Goal: Information Seeking & Learning: Learn about a topic

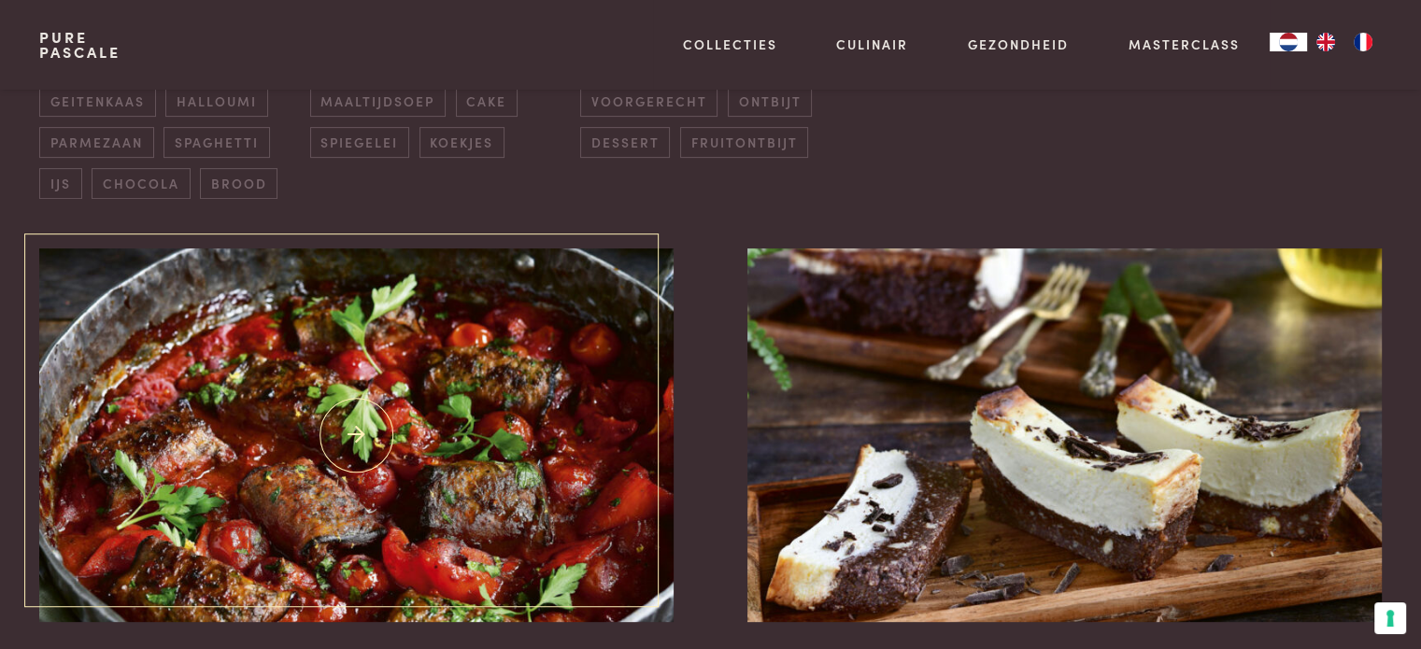
scroll to position [747, 0]
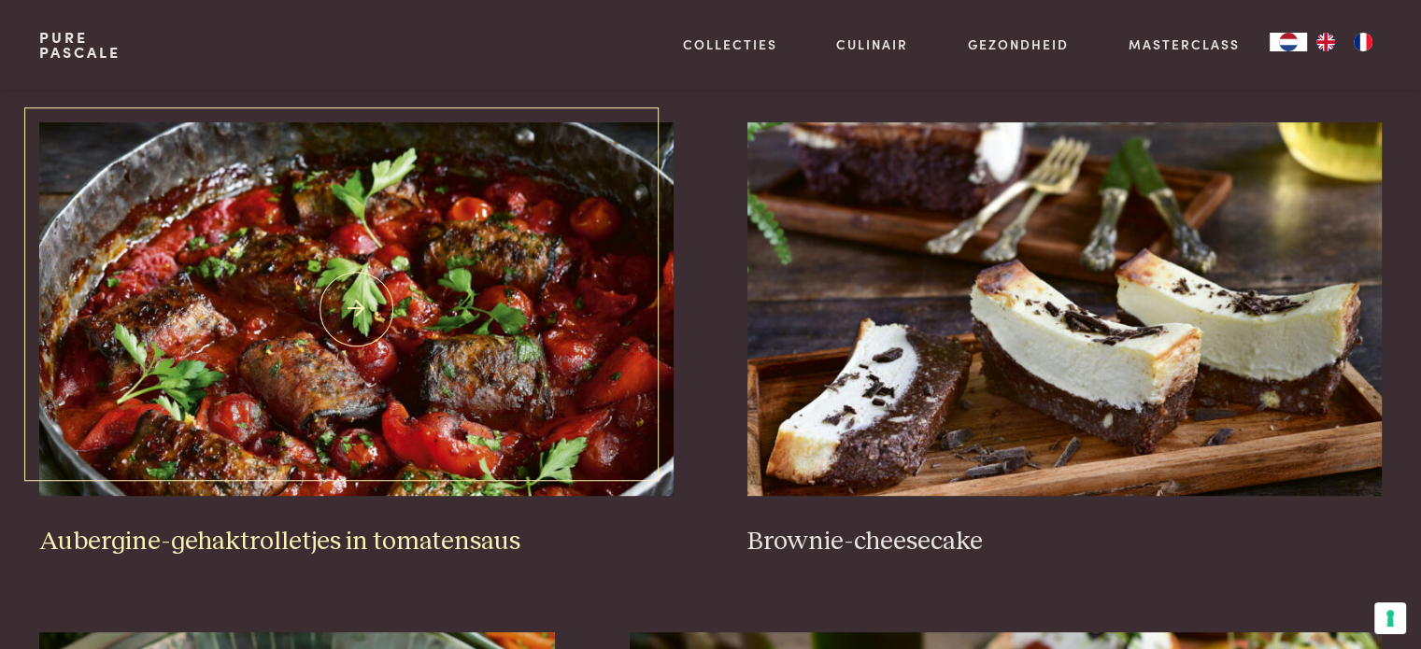
click at [439, 347] on img at bounding box center [355, 309] width 633 height 374
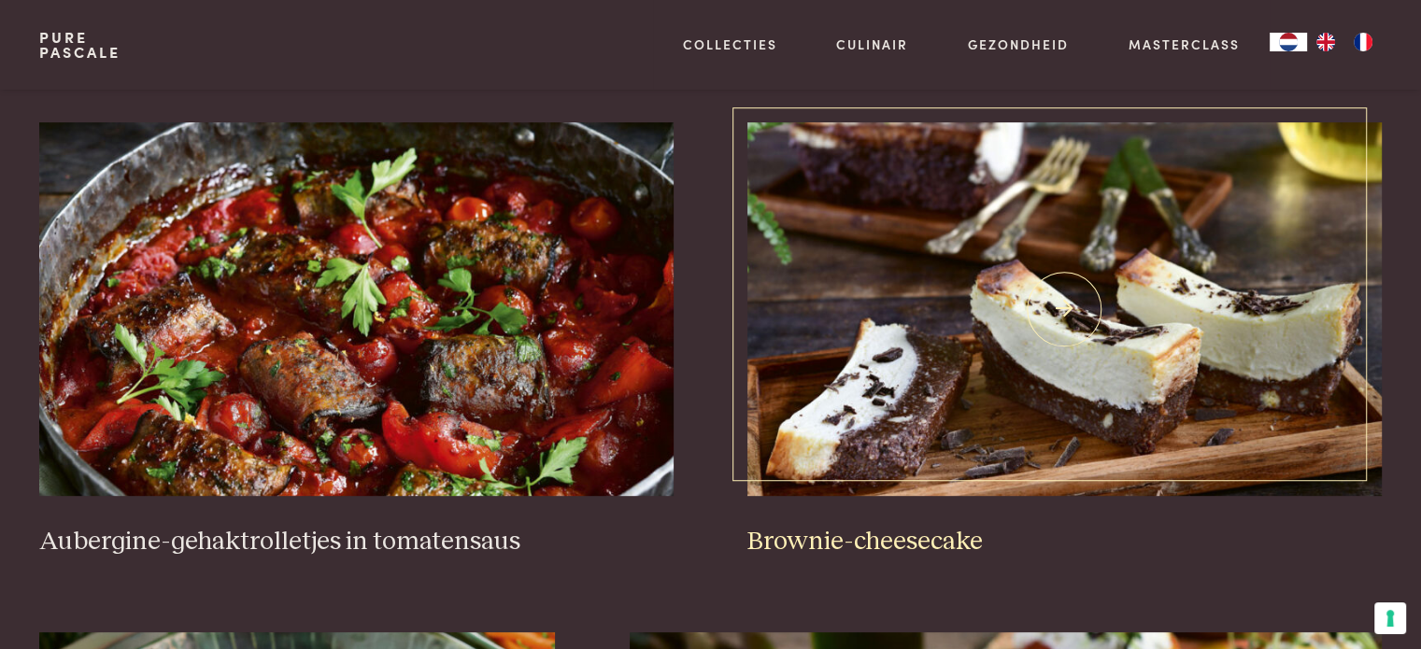
click at [1025, 309] on img at bounding box center [1063, 309] width 633 height 374
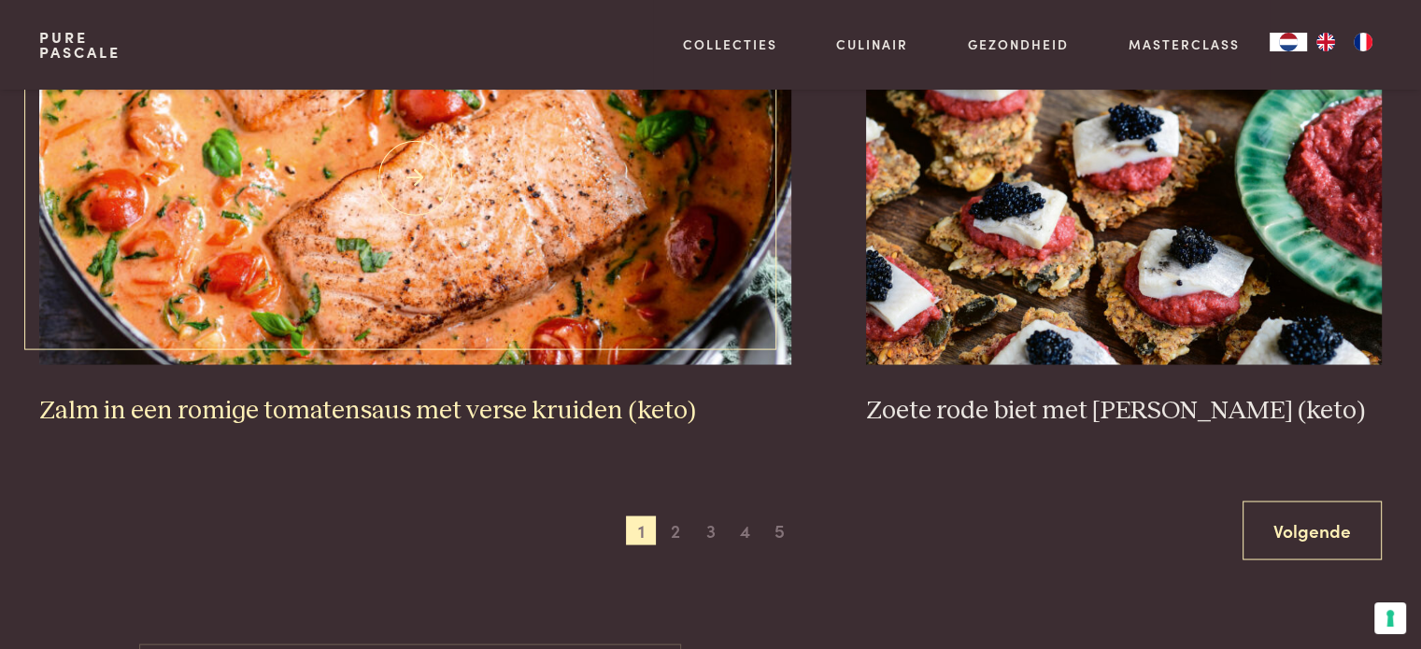
scroll to position [3550, 0]
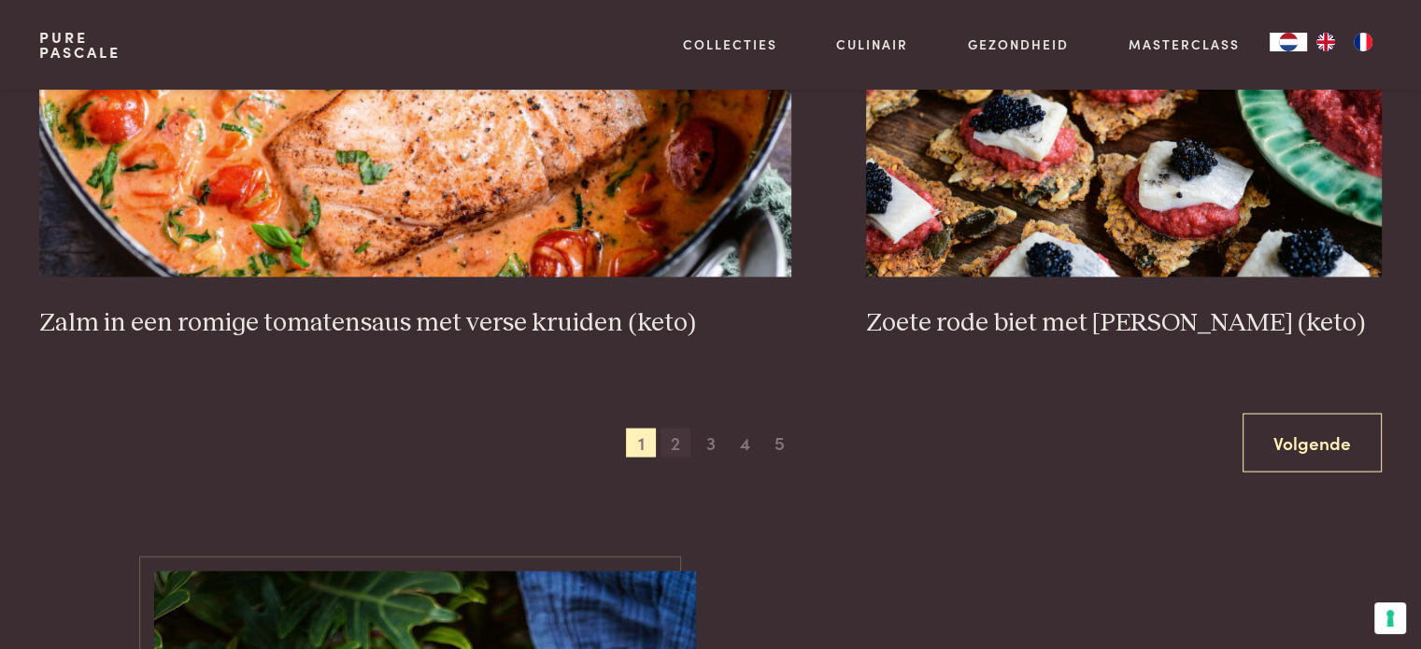
click at [670, 445] on span "2" at bounding box center [676, 443] width 30 height 30
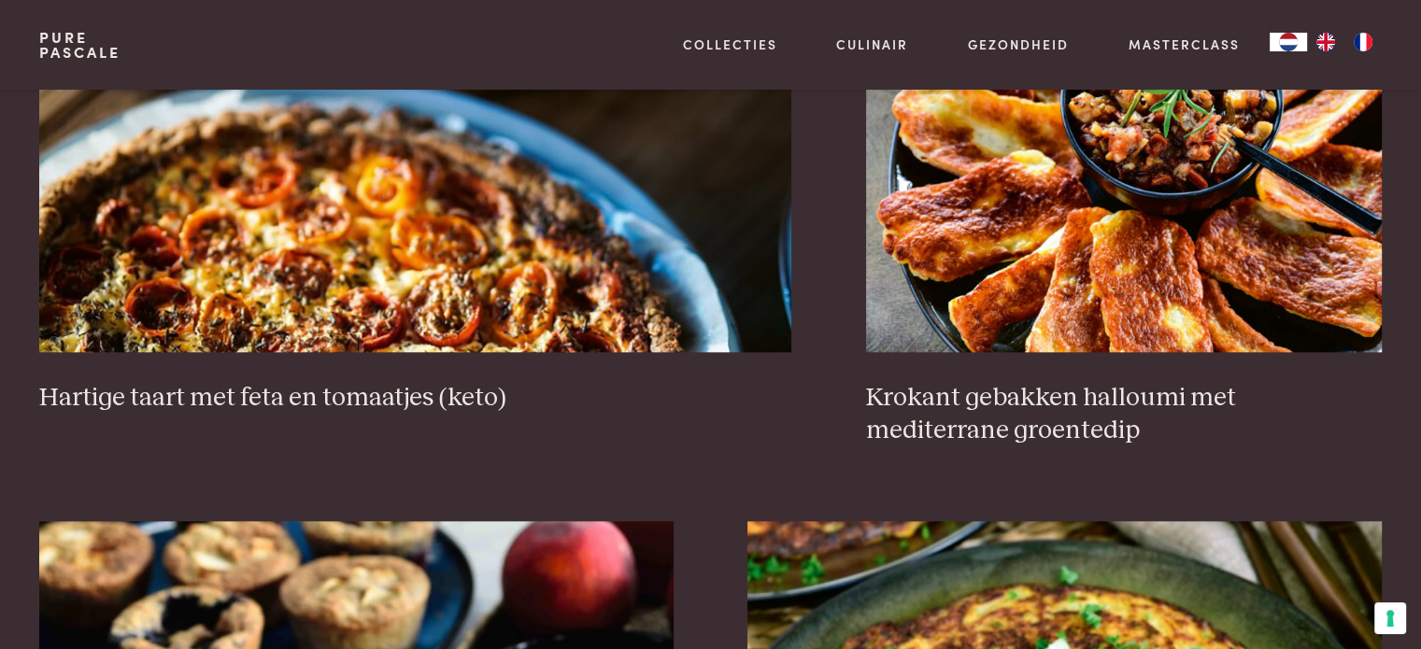
scroll to position [1924, 0]
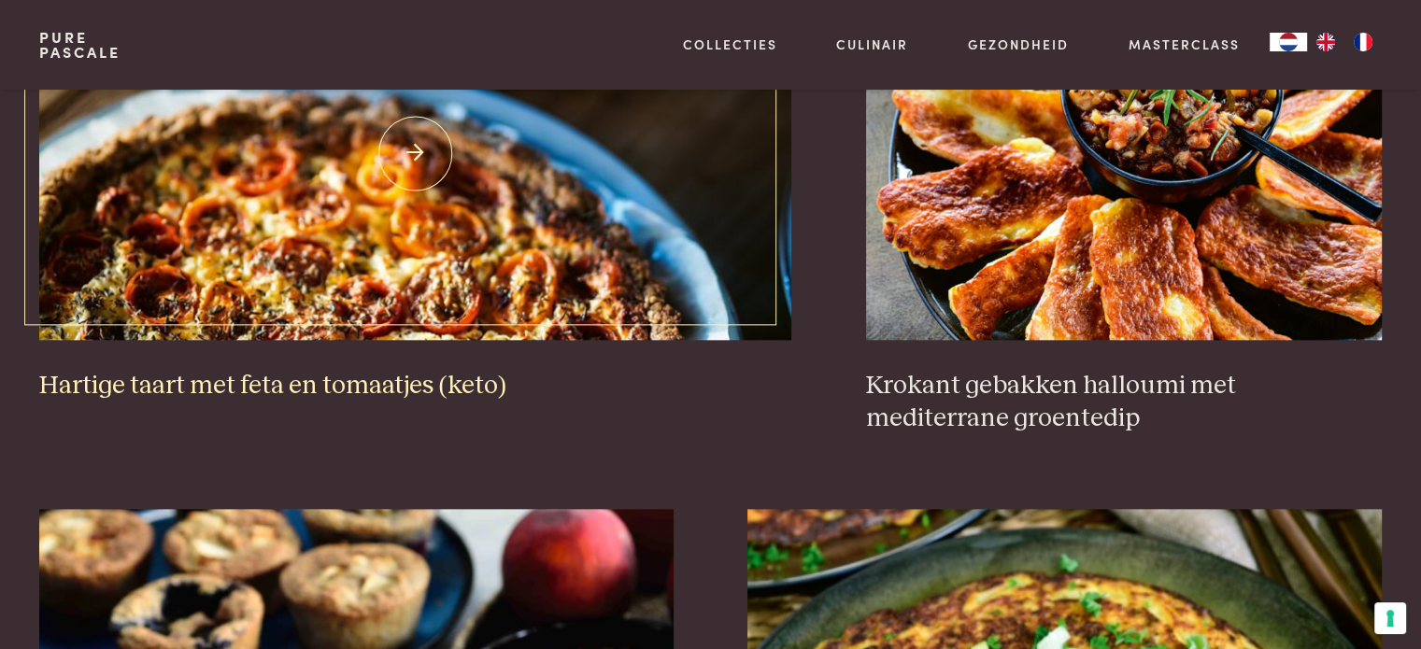
click at [469, 141] on img at bounding box center [415, 153] width 752 height 374
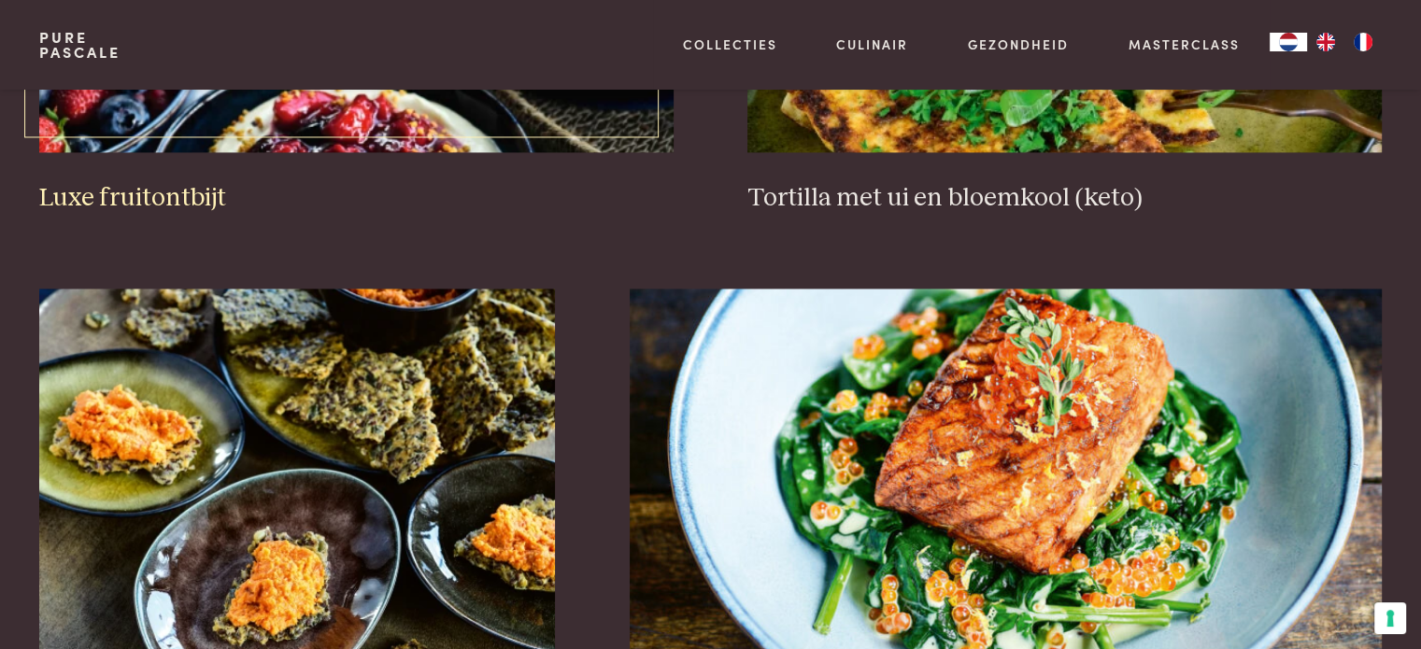
scroll to position [2484, 0]
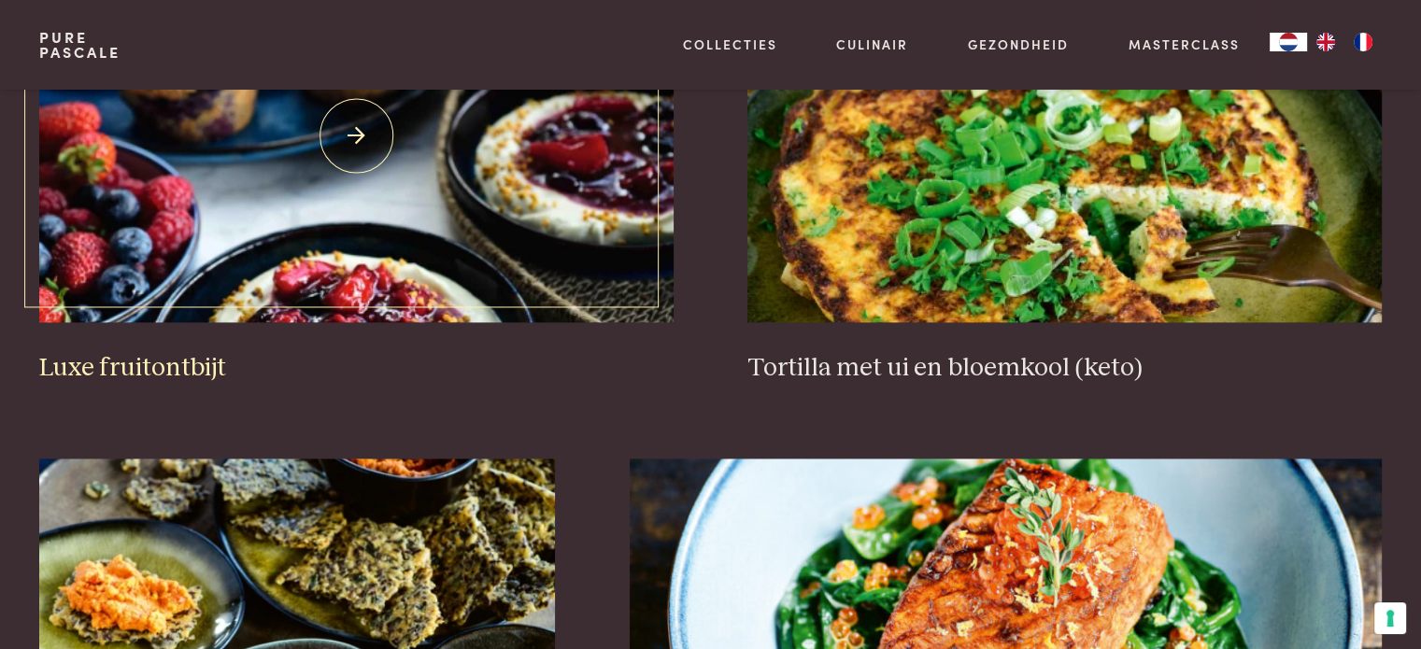
click at [428, 263] on img at bounding box center [355, 136] width 633 height 374
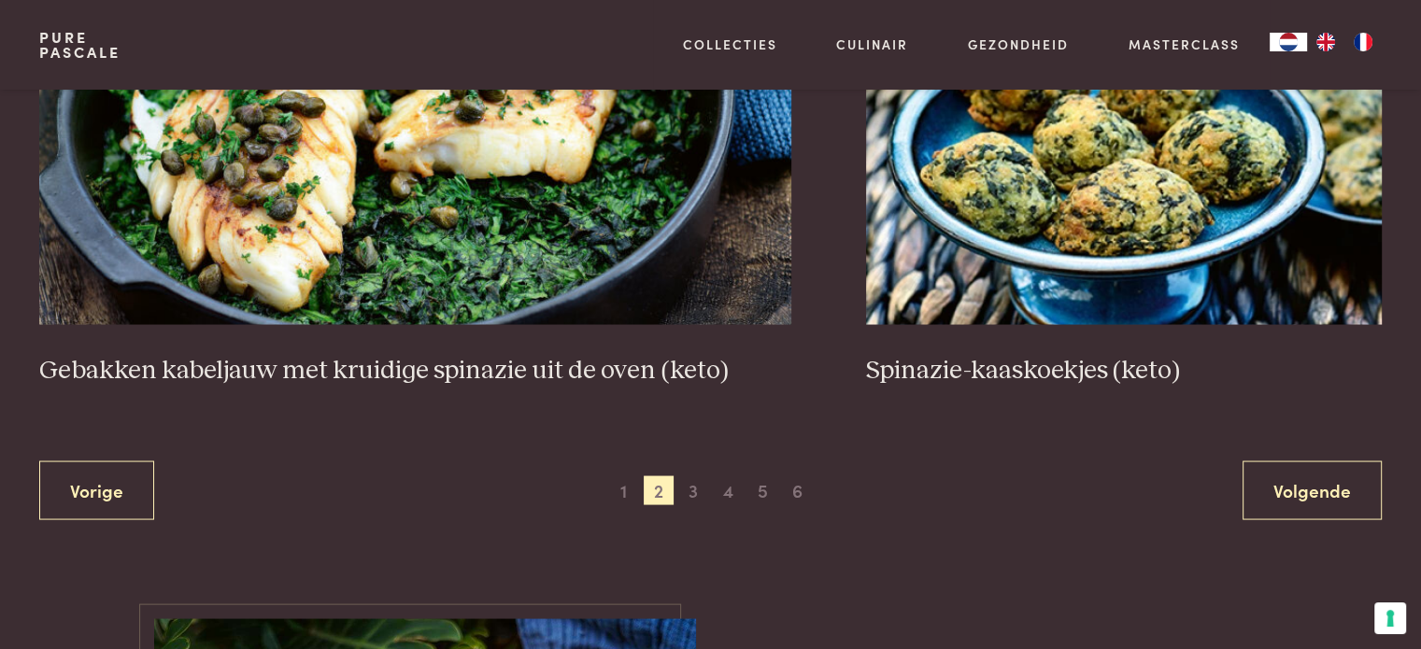
scroll to position [3512, 0]
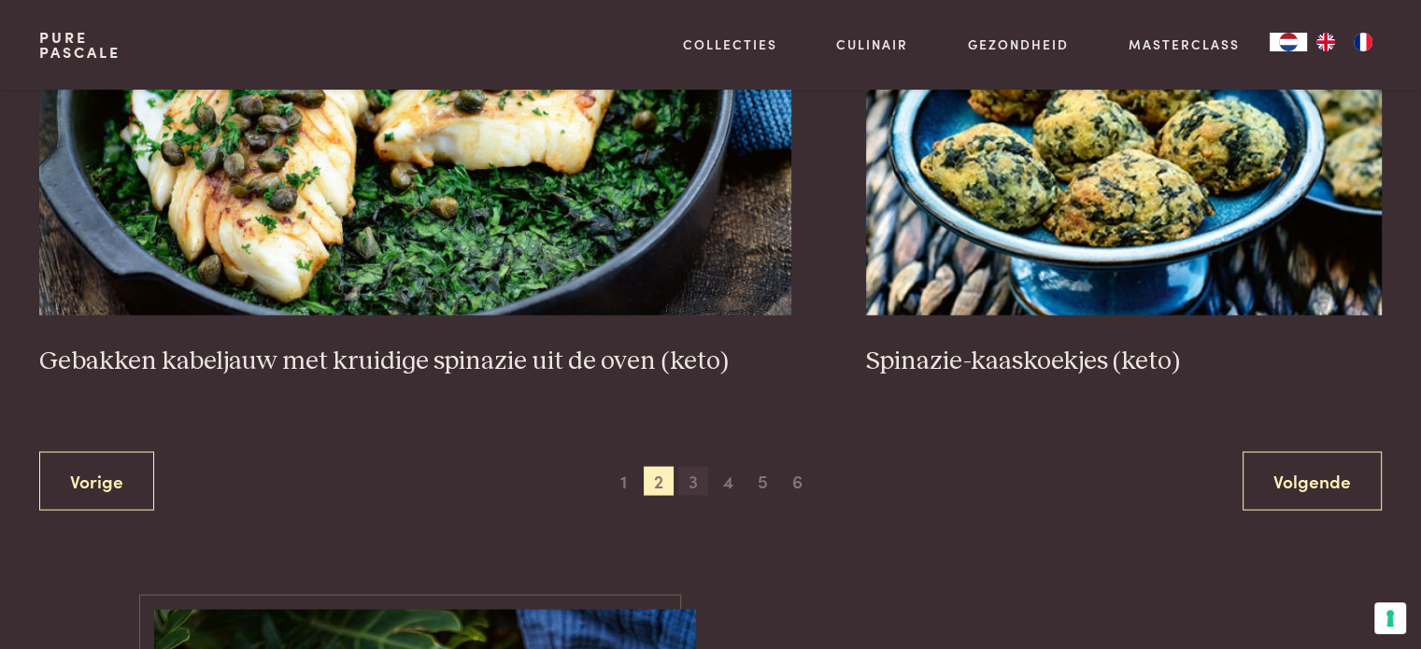
click at [707, 486] on span "3" at bounding box center [693, 481] width 30 height 30
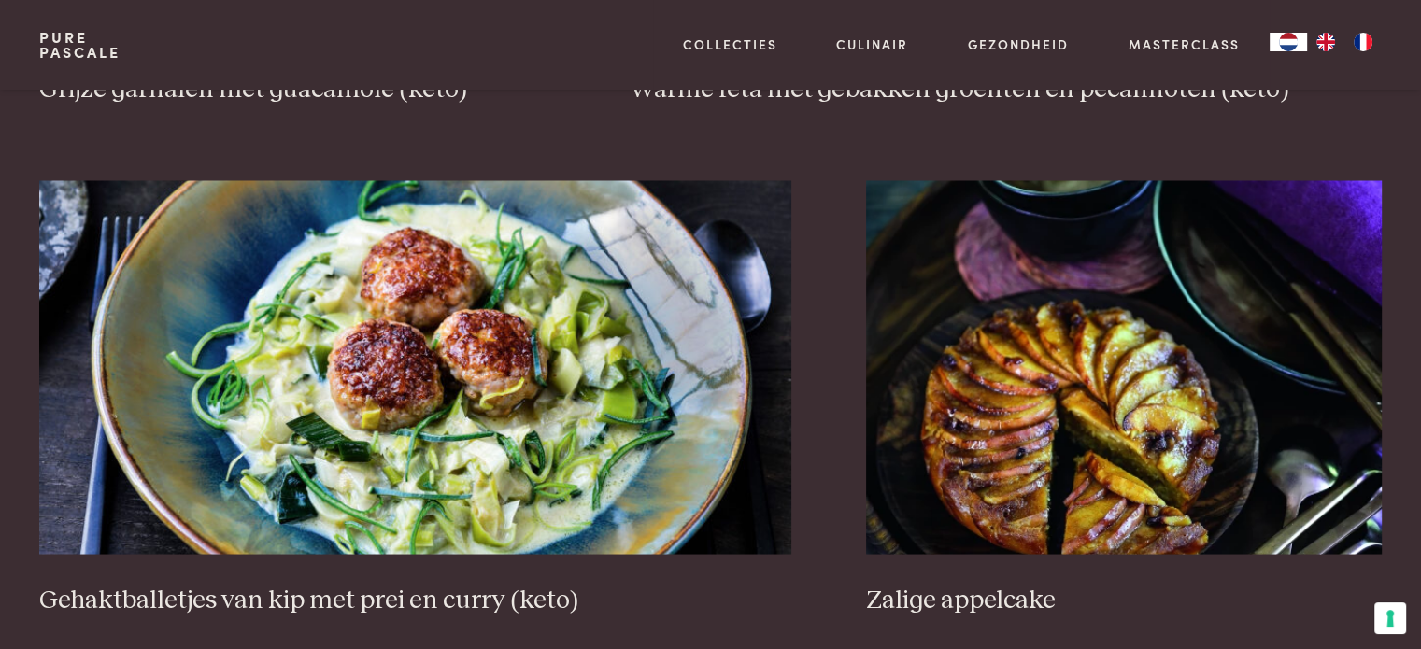
scroll to position [3325, 0]
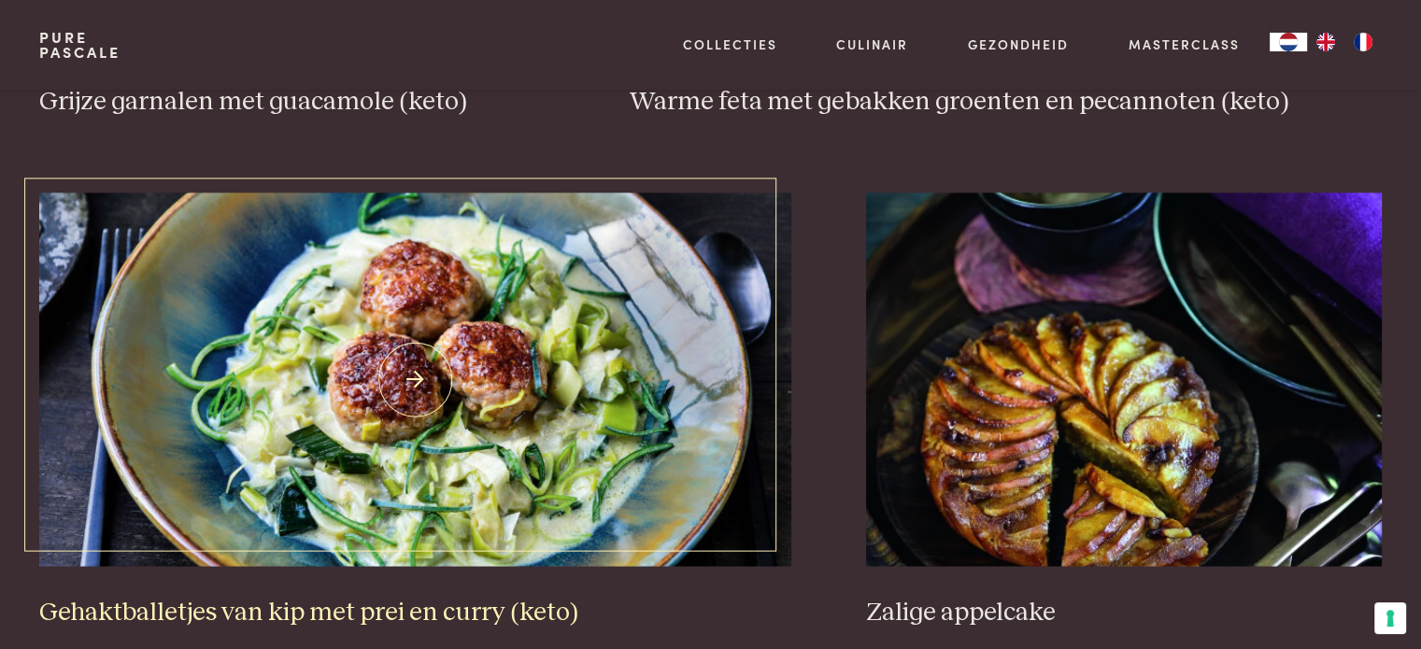
click at [411, 277] on img at bounding box center [415, 379] width 752 height 374
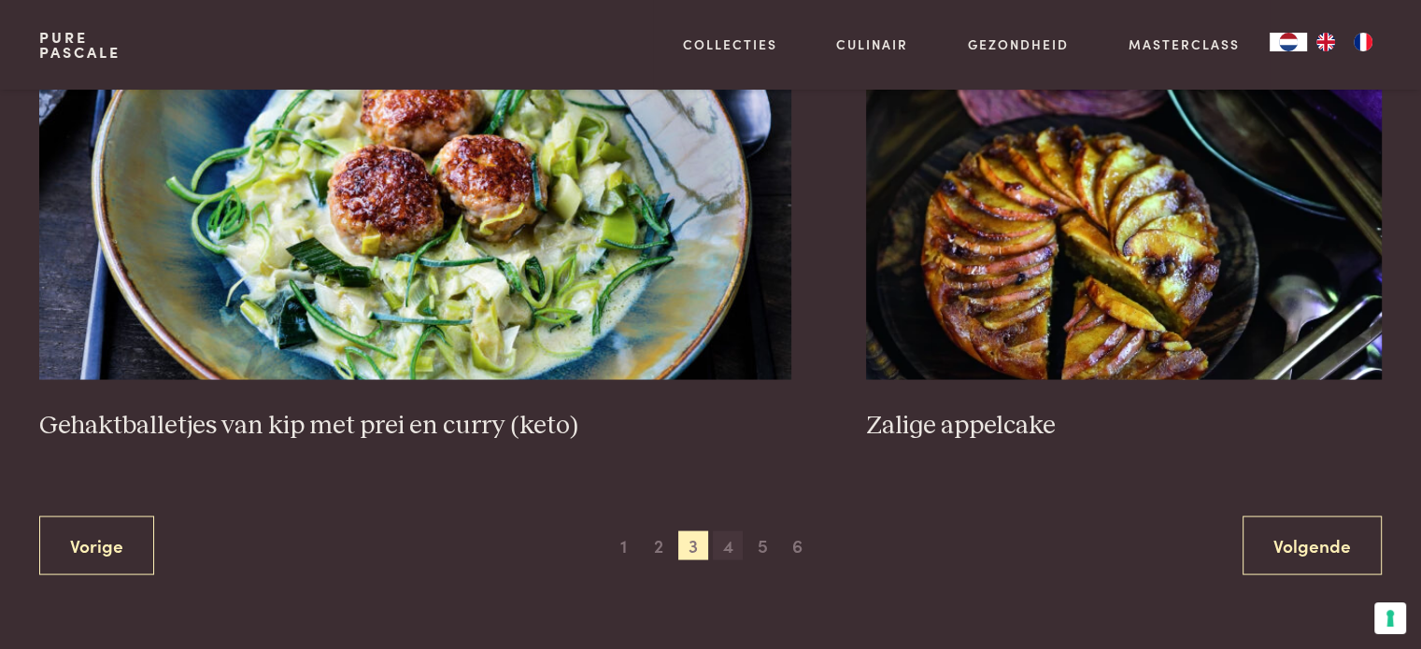
click at [722, 548] on span "4" at bounding box center [728, 546] width 30 height 30
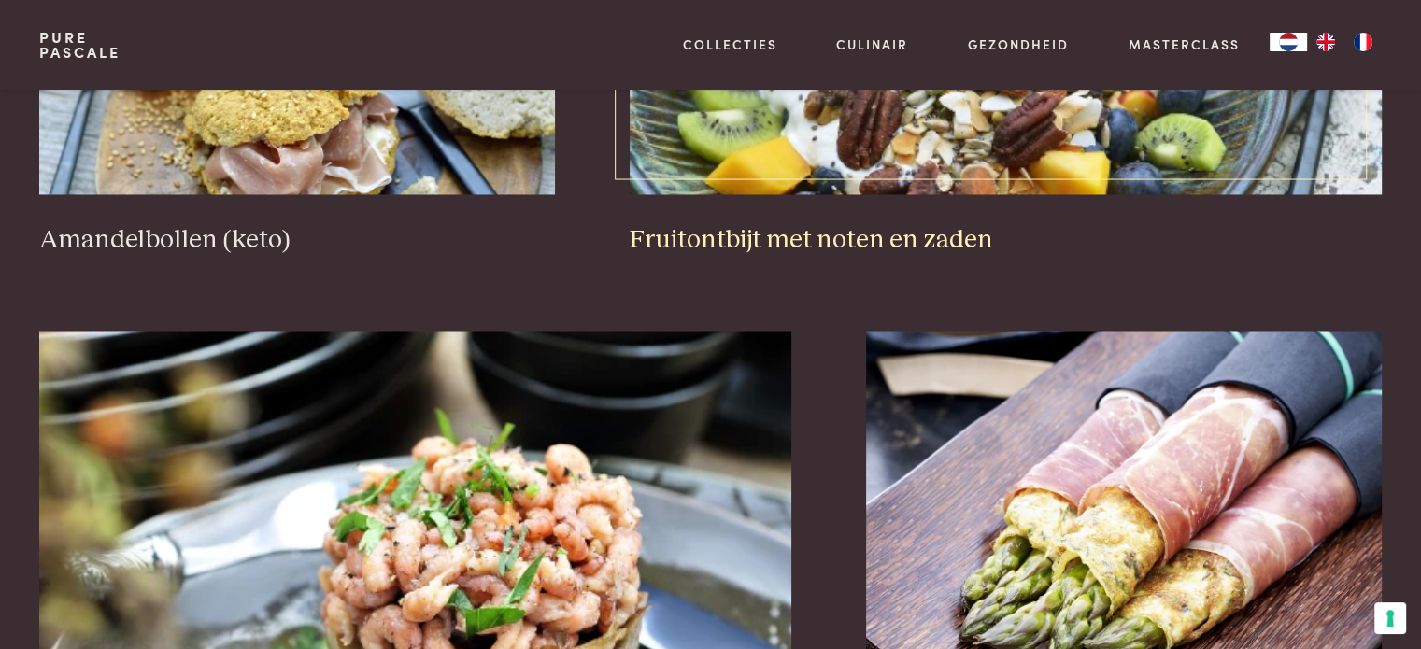
scroll to position [3045, 0]
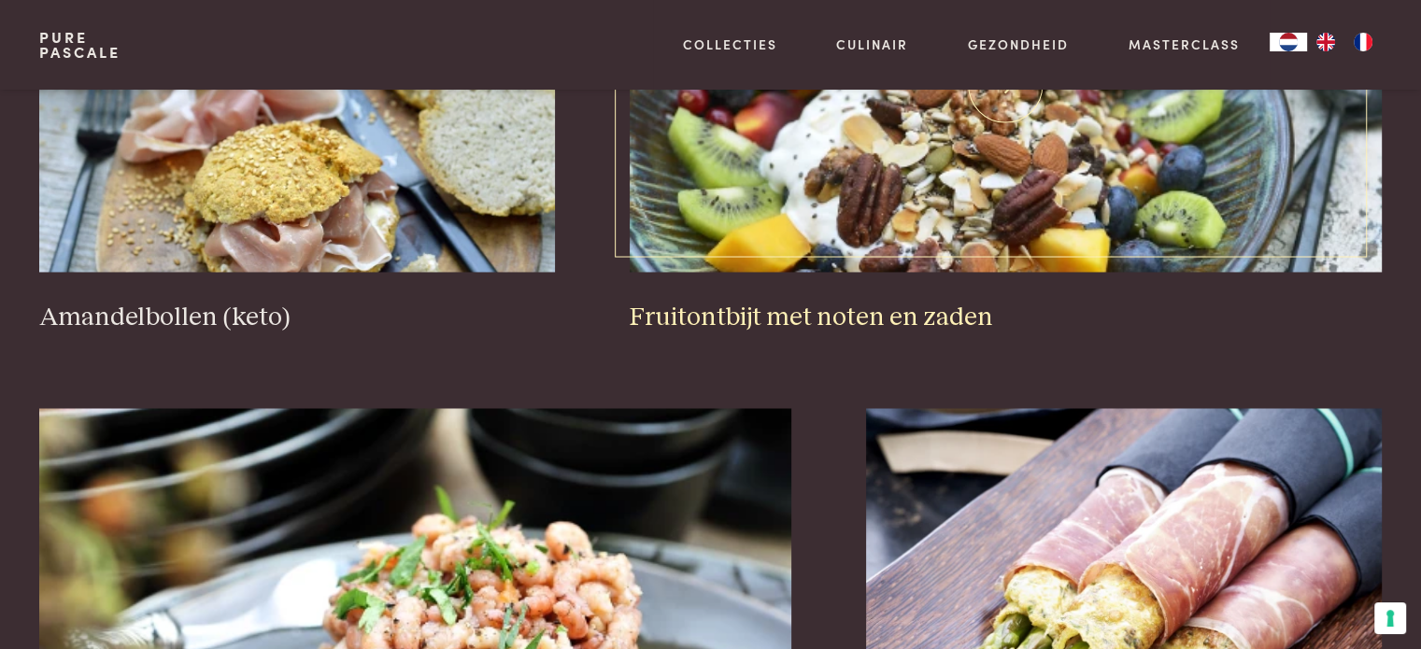
click at [867, 231] on img at bounding box center [1006, 85] width 752 height 374
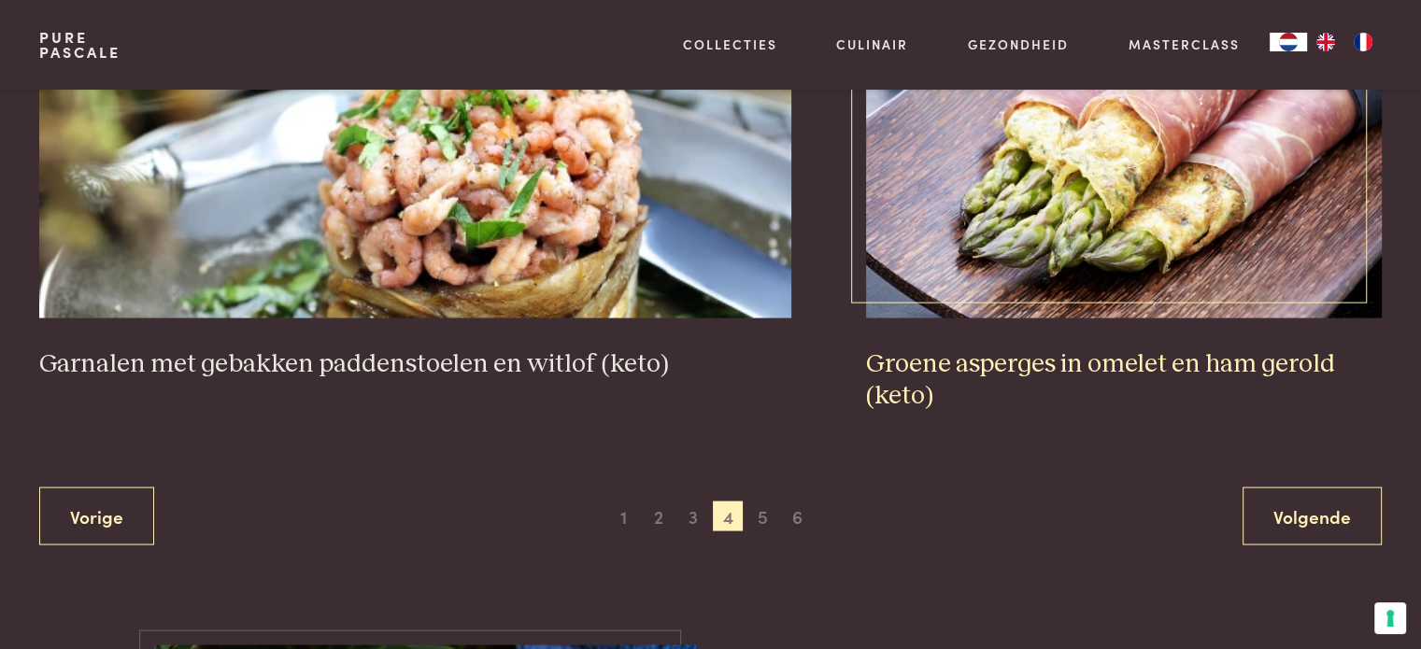
scroll to position [3512, 0]
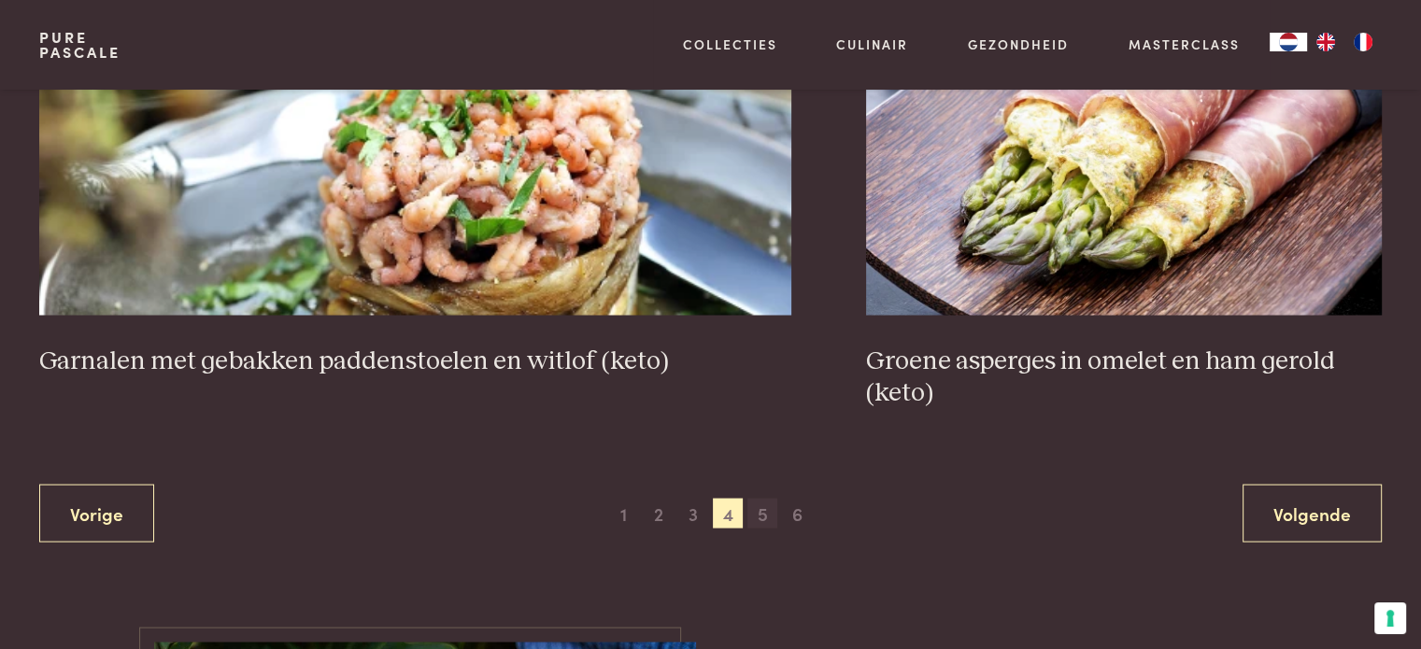
click at [766, 506] on span "5" at bounding box center [762, 513] width 30 height 30
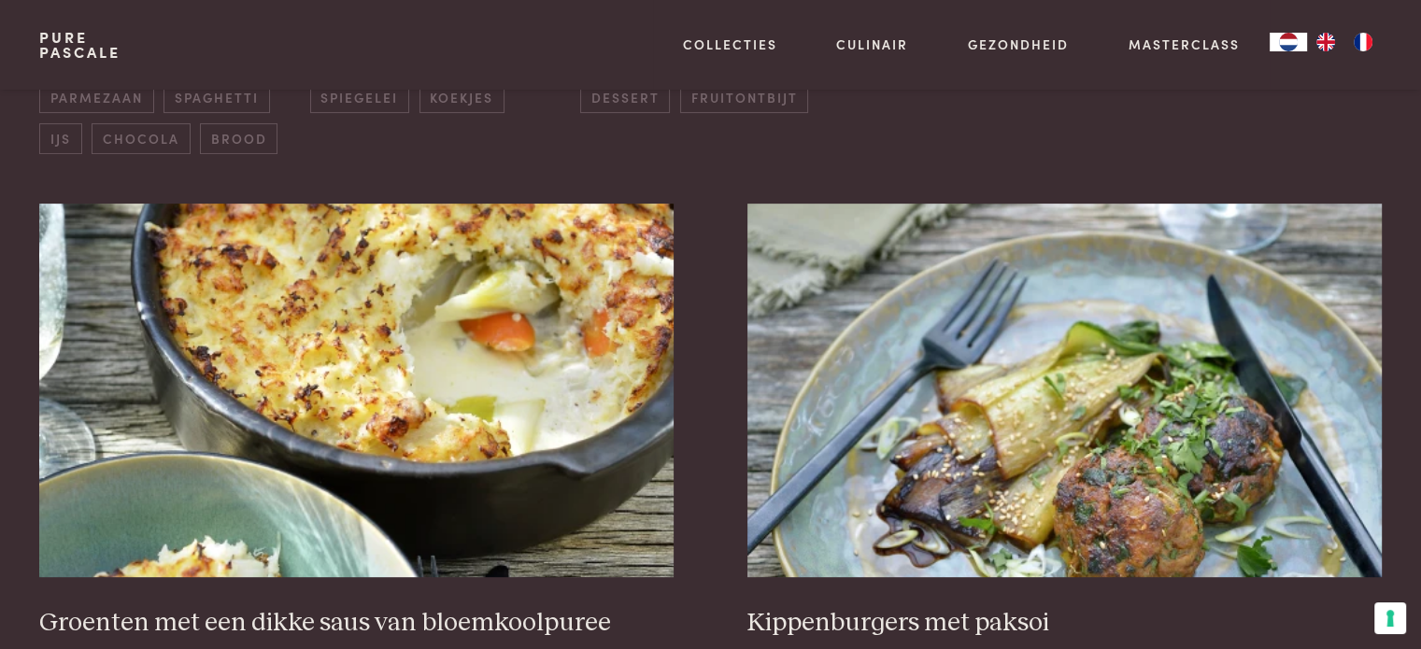
scroll to position [803, 0]
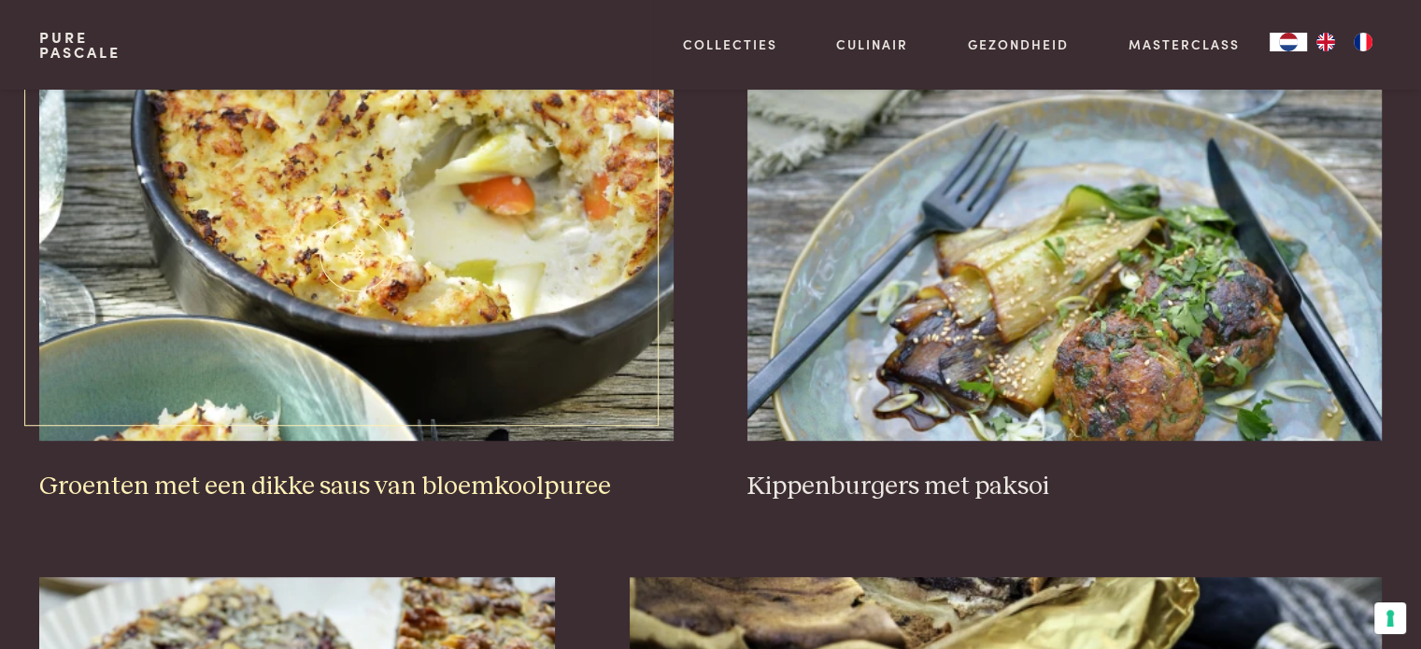
click at [396, 332] on img at bounding box center [355, 254] width 633 height 374
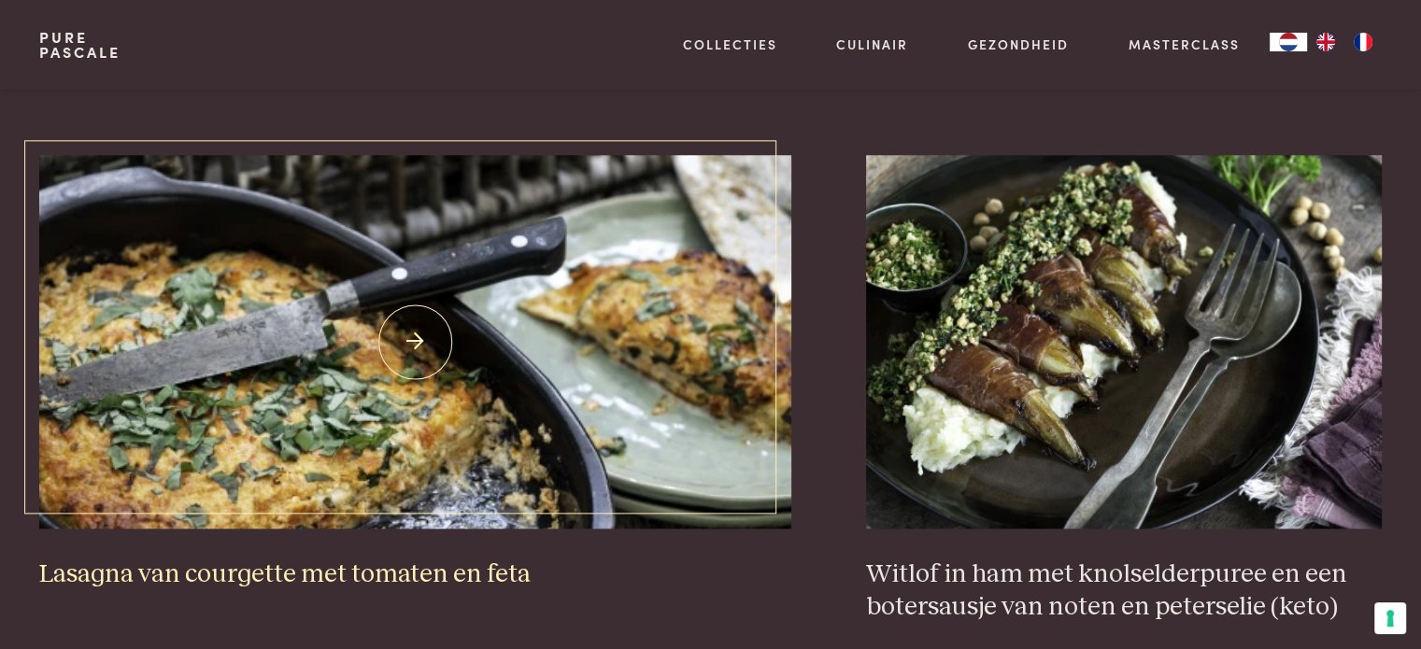
scroll to position [1737, 0]
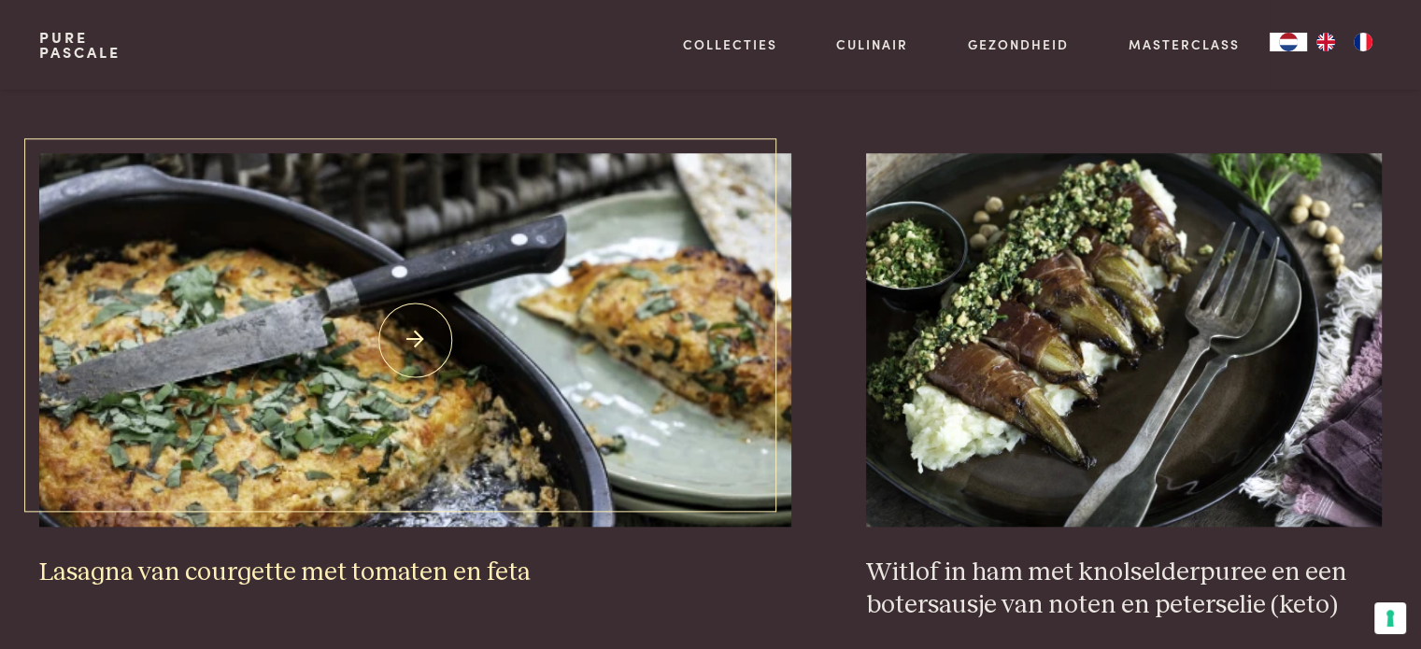
click at [396, 351] on img at bounding box center [415, 340] width 752 height 374
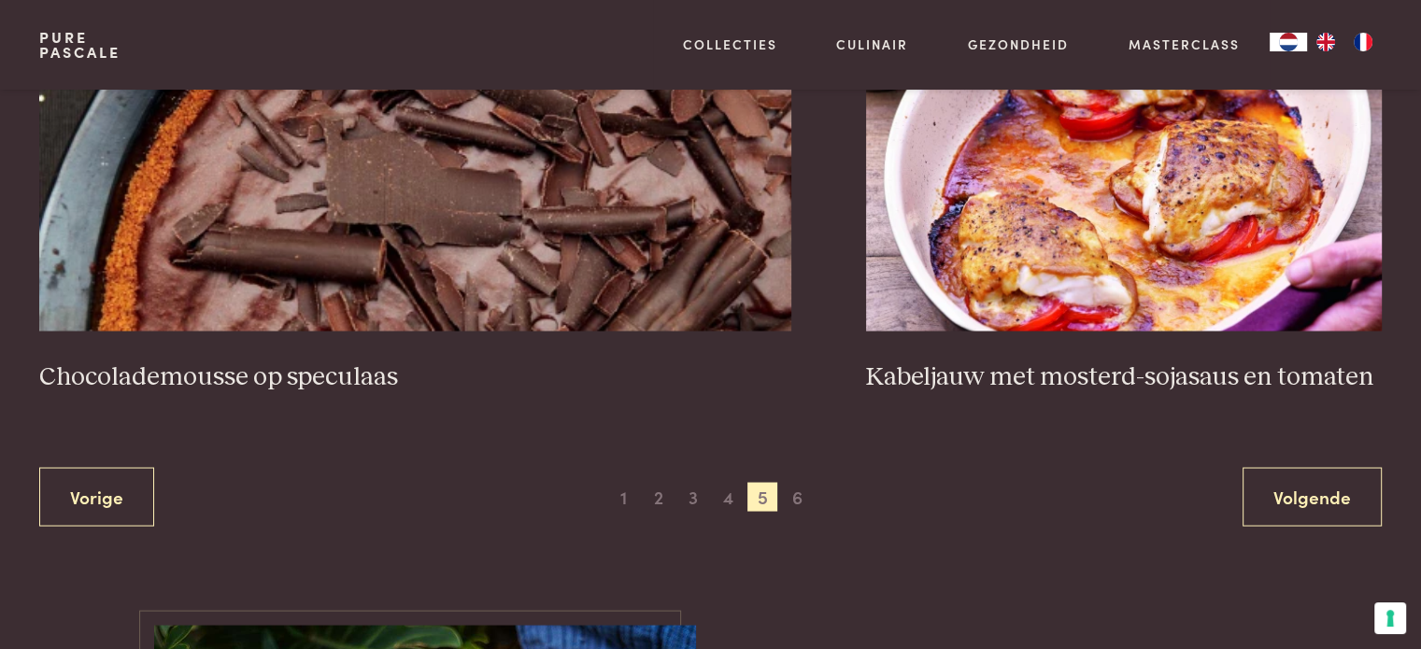
scroll to position [3605, 0]
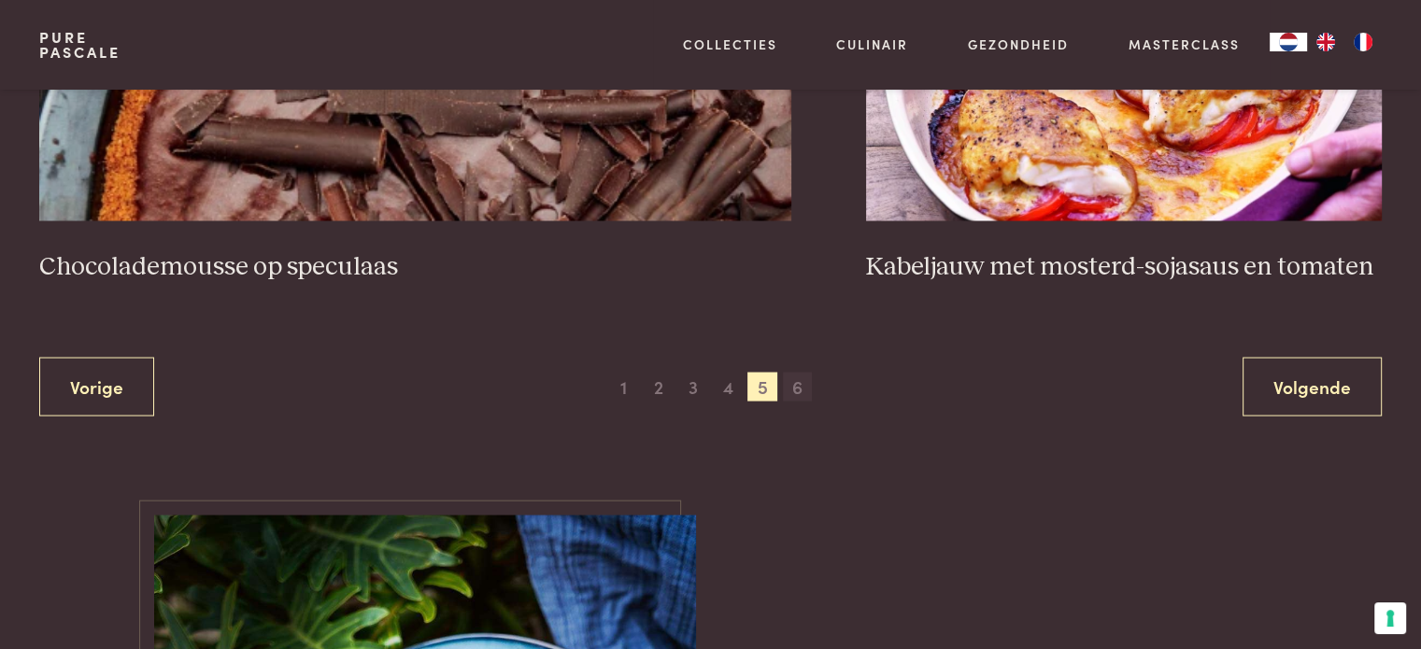
click at [808, 380] on span "6" at bounding box center [798, 388] width 30 height 30
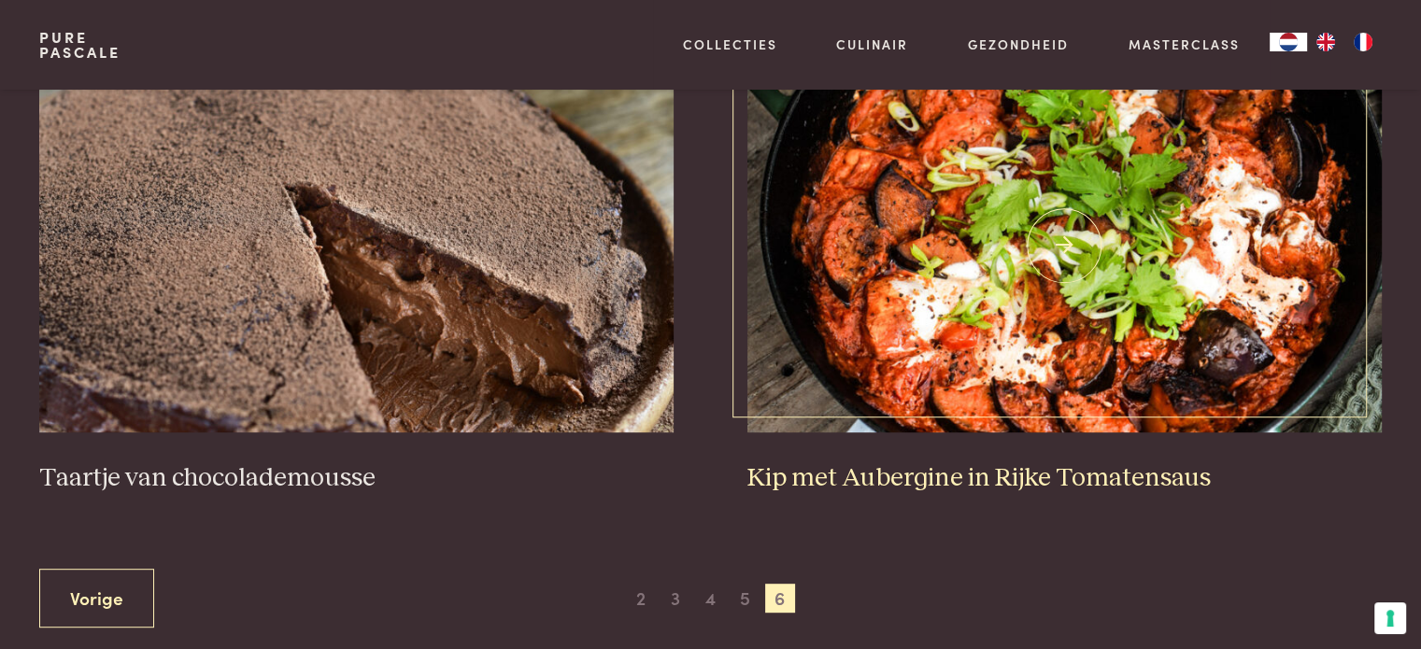
scroll to position [803, 0]
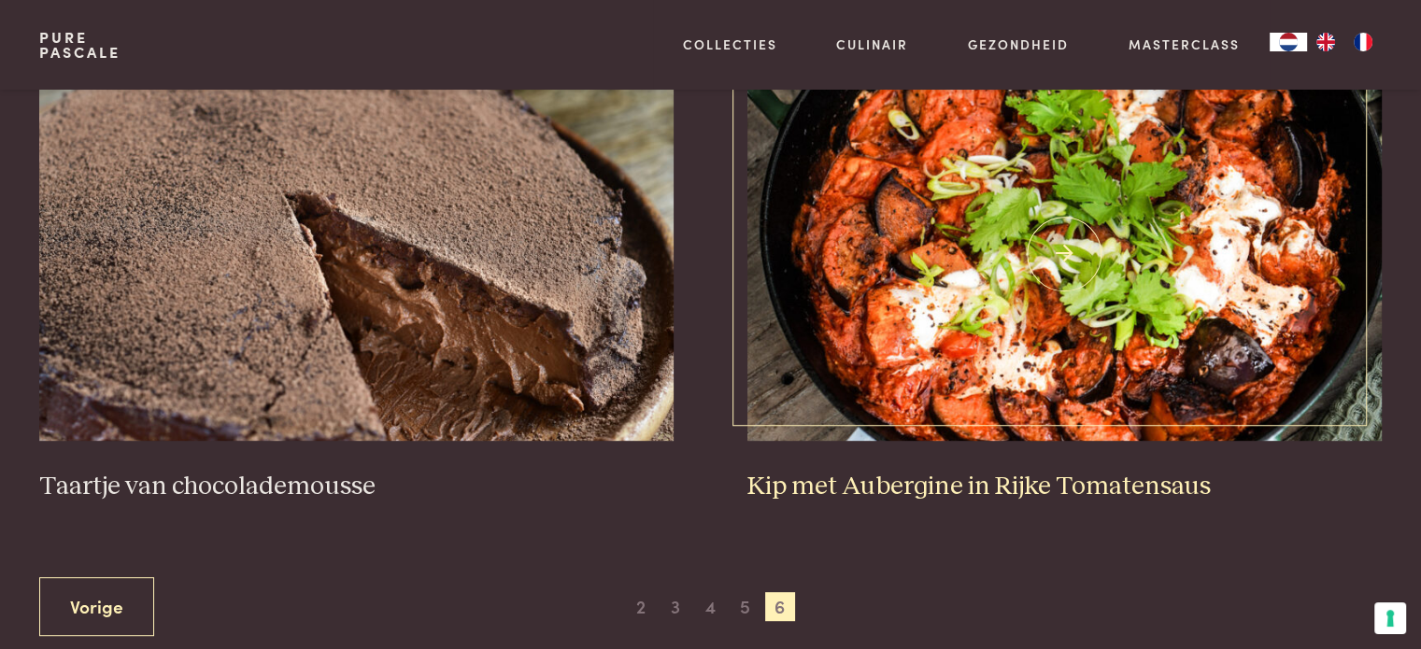
click at [899, 230] on img at bounding box center [1063, 254] width 633 height 374
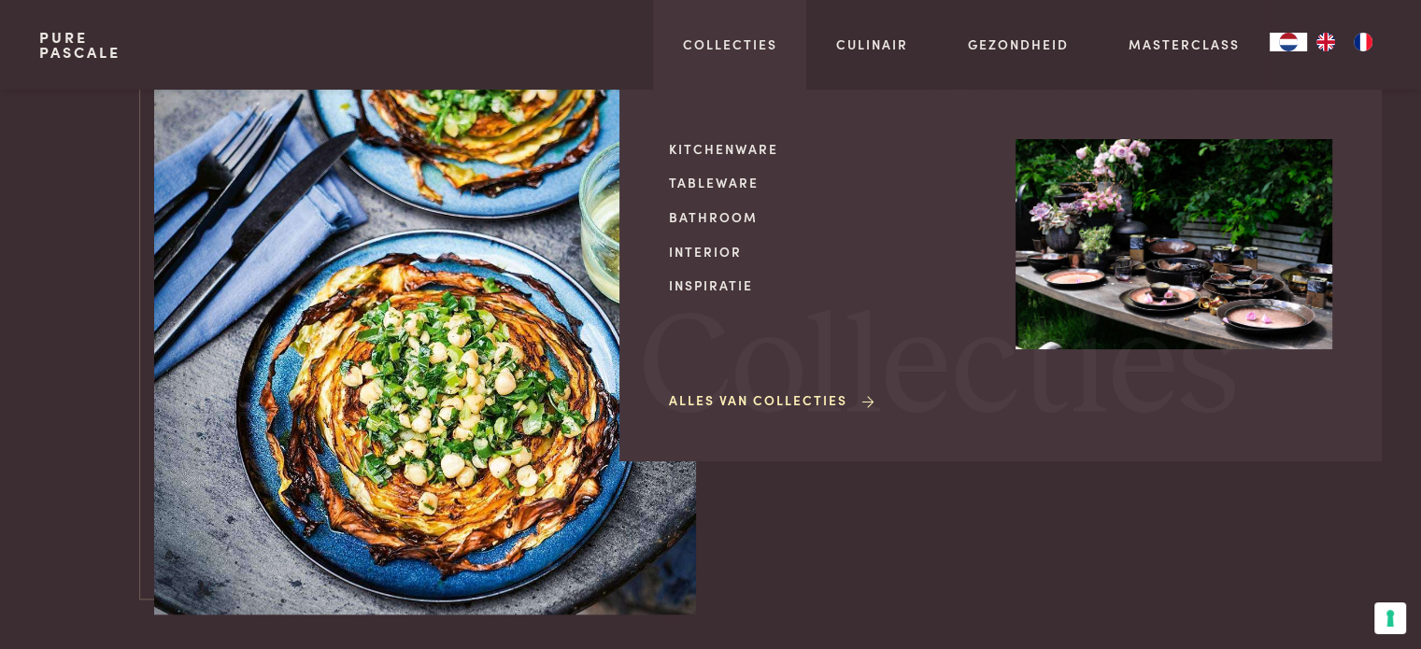
scroll to position [1737, 0]
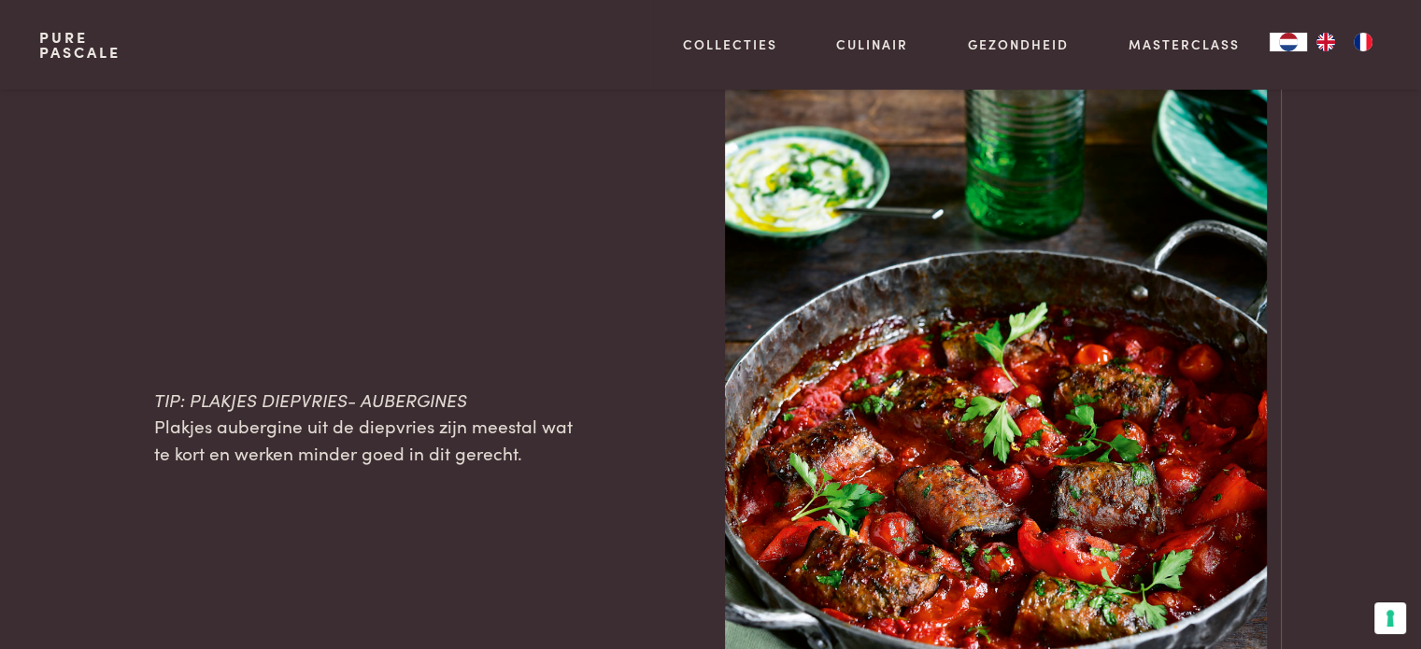
scroll to position [2242, 0]
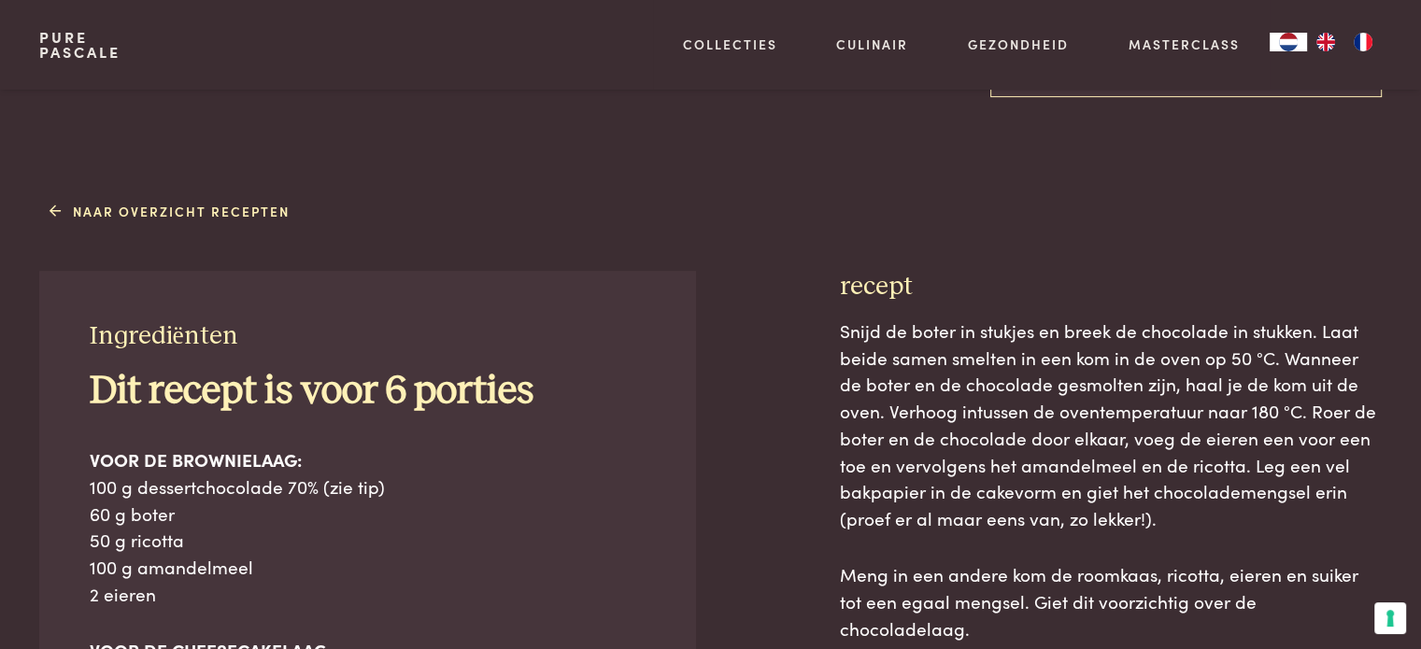
scroll to position [841, 0]
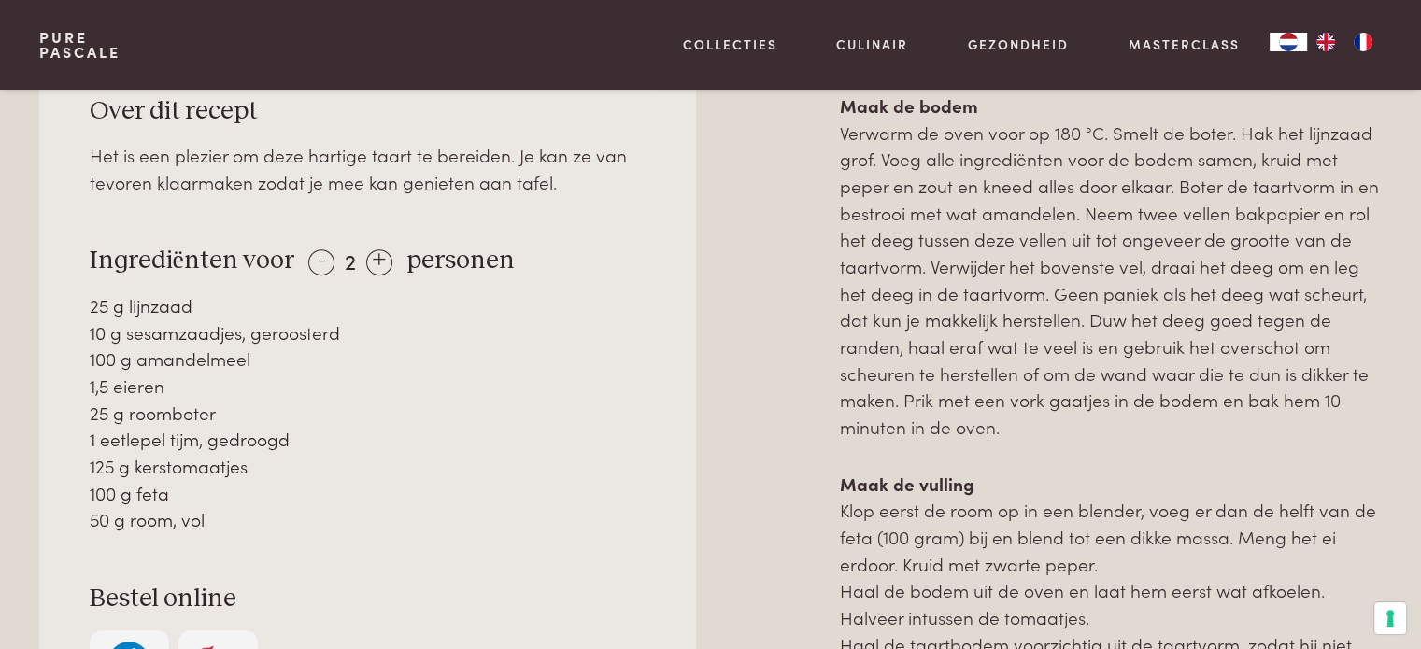
scroll to position [934, 0]
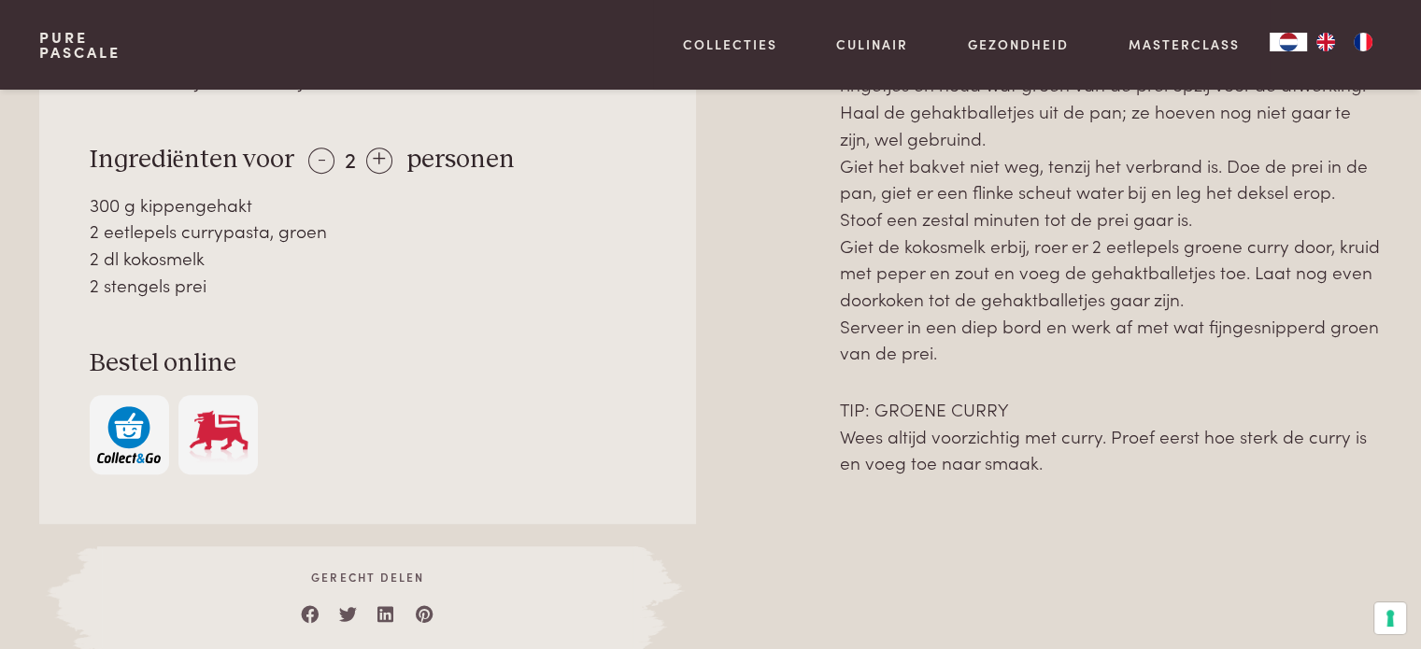
scroll to position [841, 0]
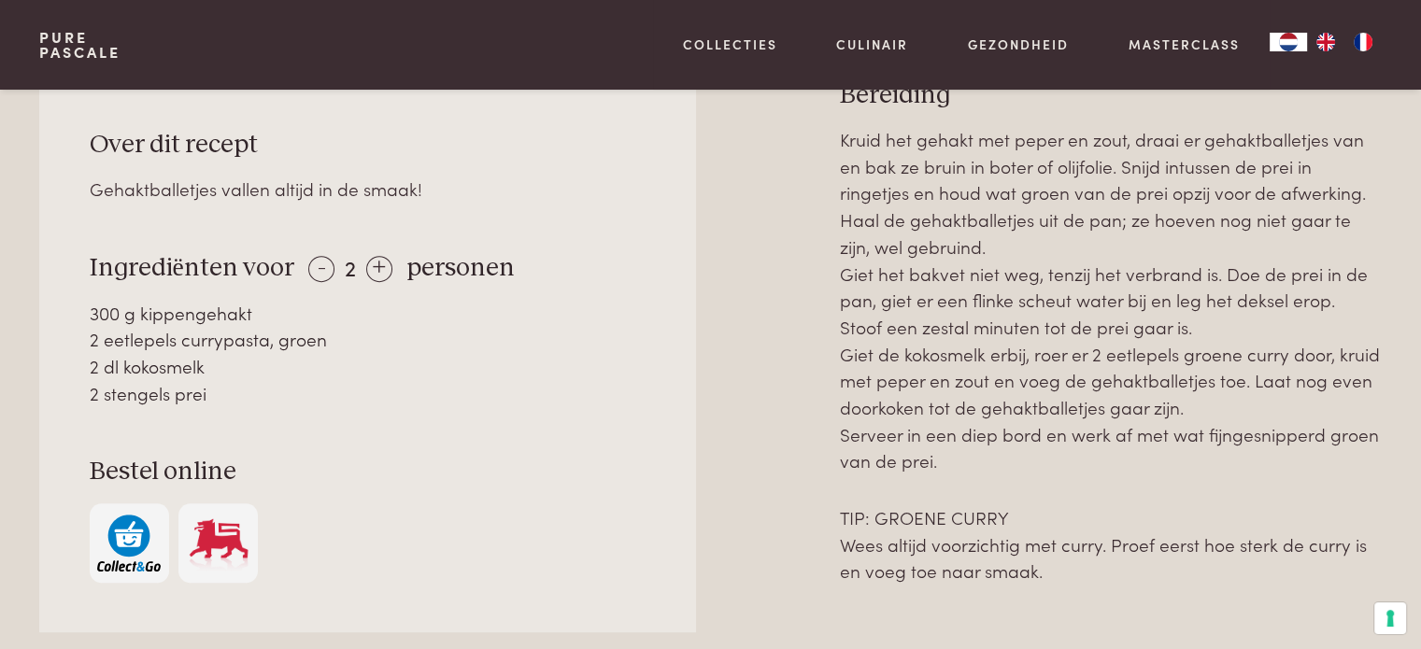
click at [328, 259] on div "- 2 +" at bounding box center [349, 266] width 83 height 27
click at [313, 264] on div "-" at bounding box center [321, 269] width 26 height 26
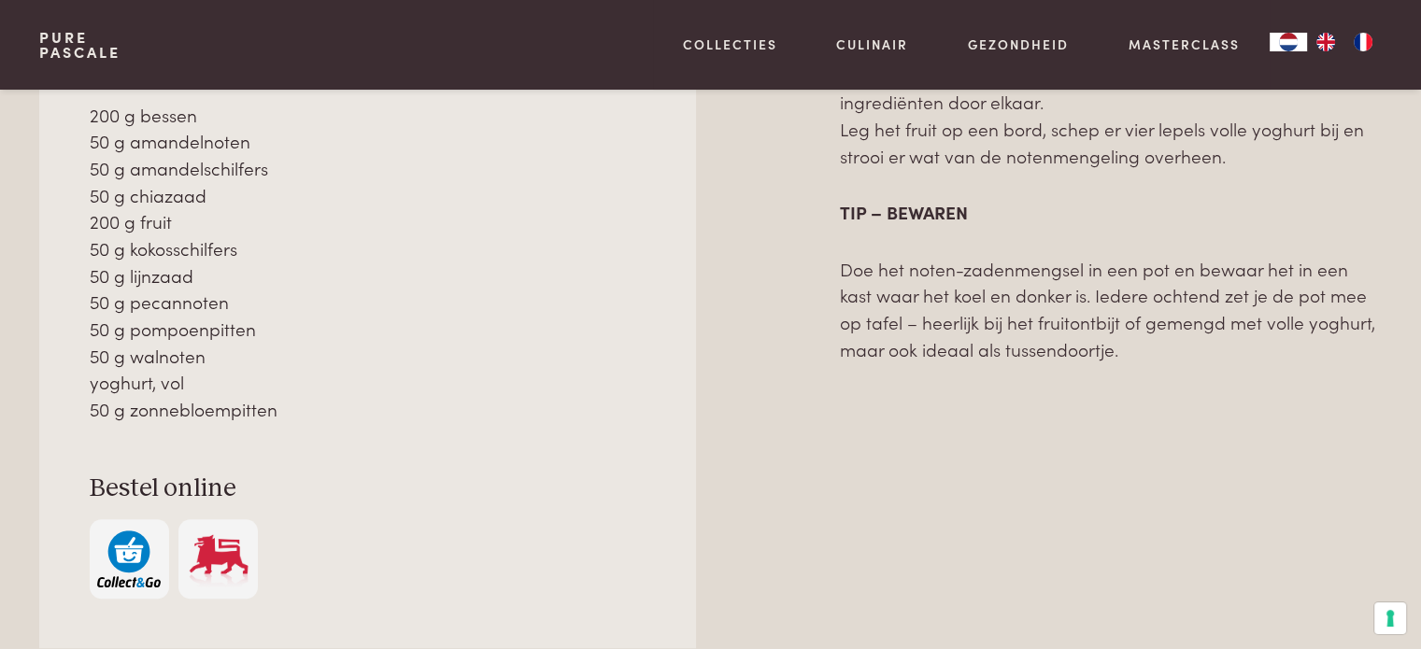
scroll to position [841, 0]
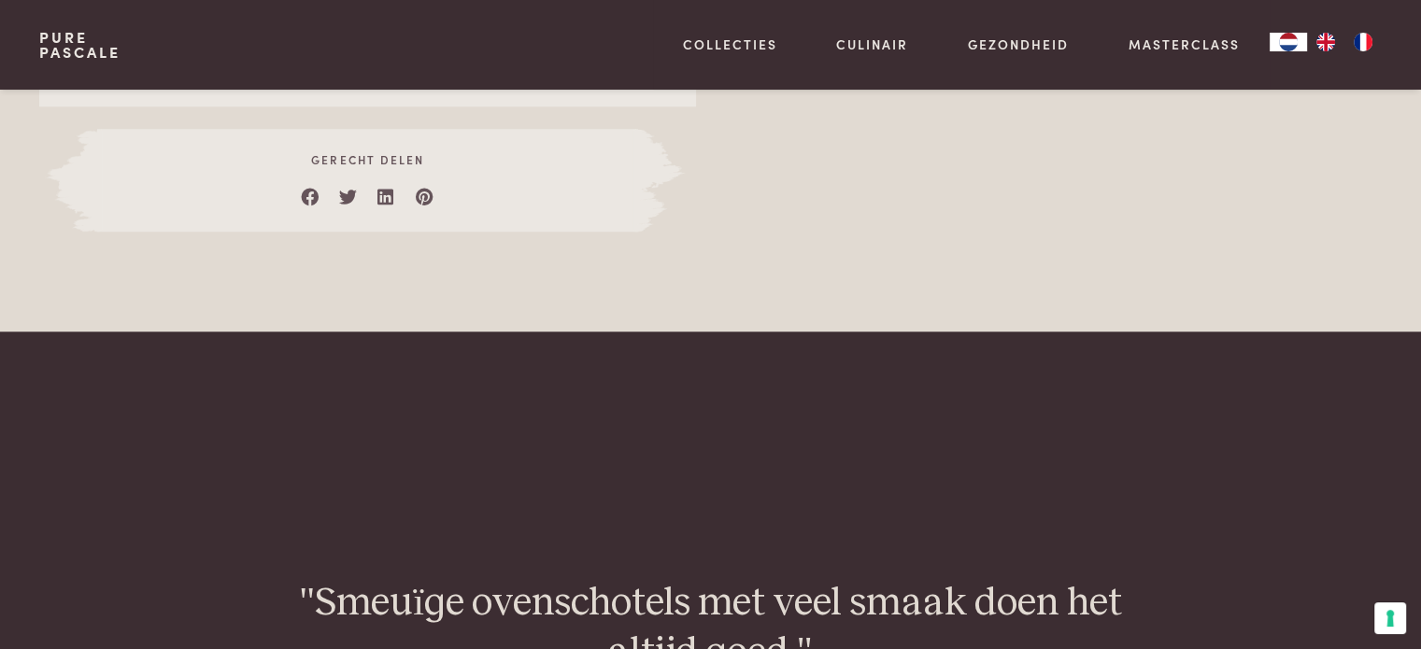
scroll to position [1682, 0]
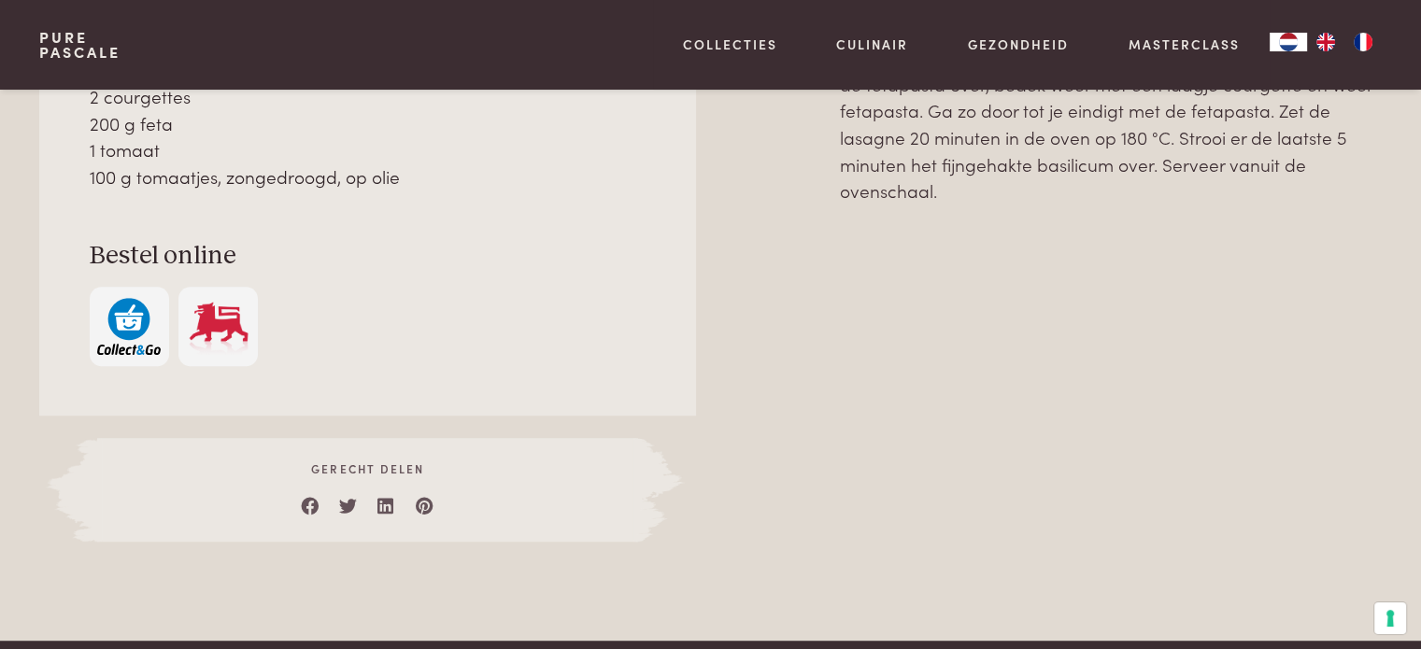
scroll to position [841, 0]
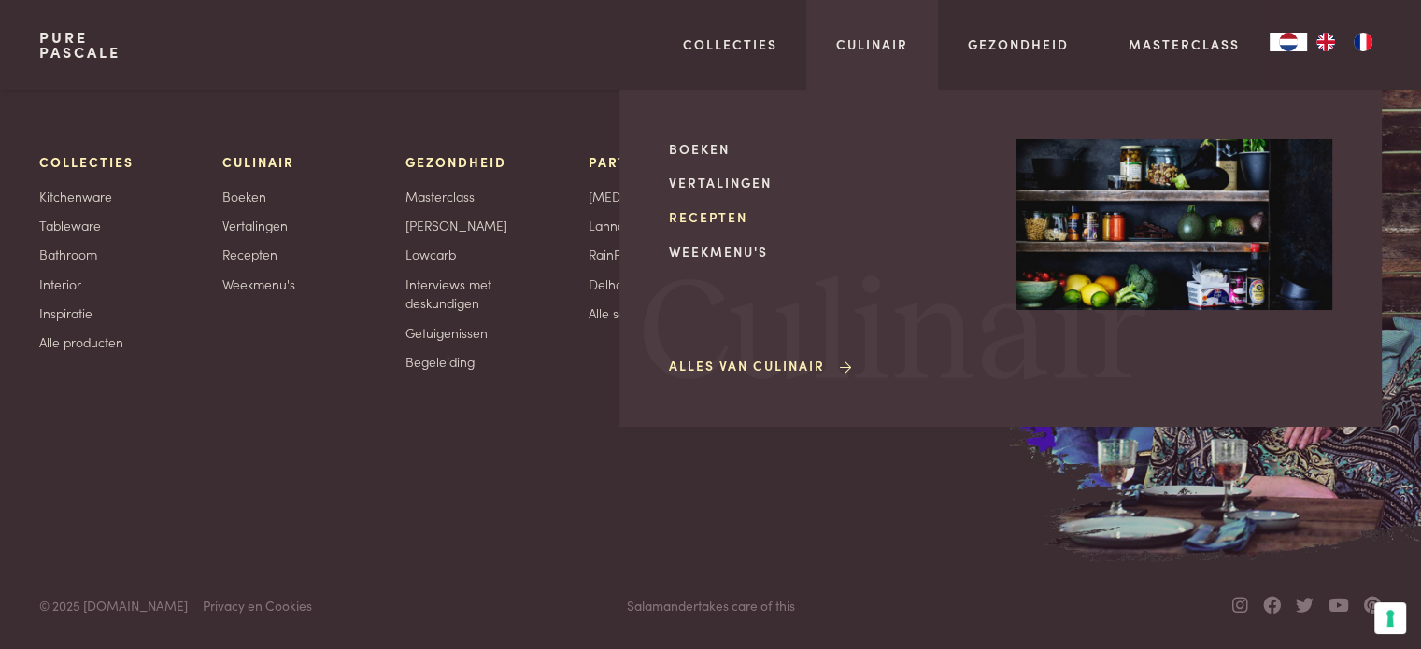
scroll to position [3347, 0]
